Goal: Find specific page/section

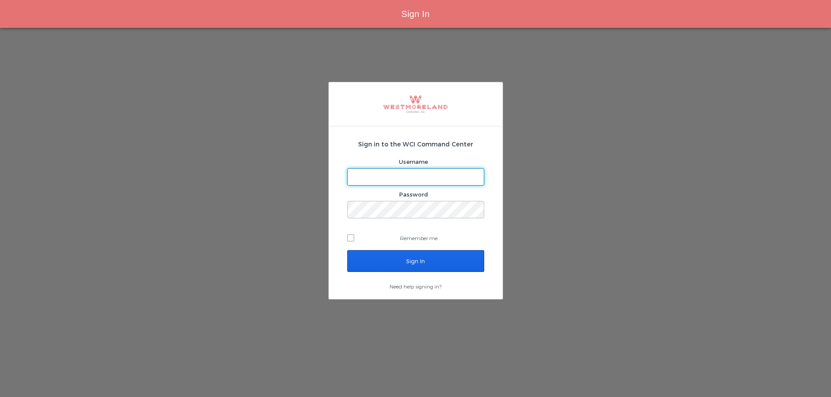
type input "bleverett@westmoreland.nyc"
click at [382, 257] on input "Sign In" at bounding box center [415, 261] width 137 height 22
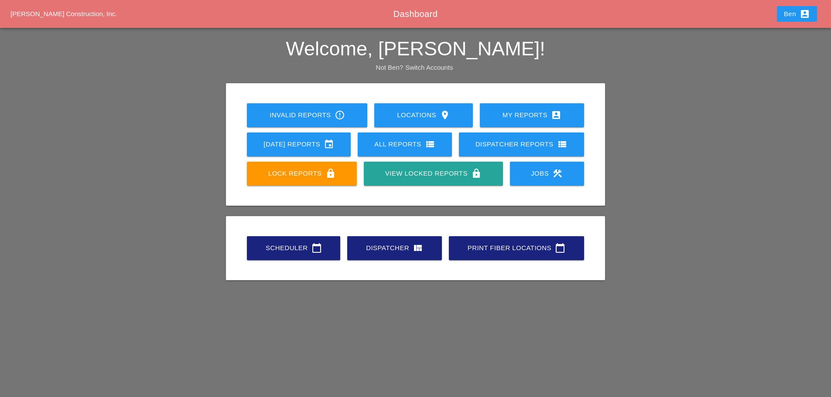
click at [302, 260] on div "Scheduler calendar_today Dispatcher view_quilt Print Fiber Locations calendar_t…" at bounding box center [415, 248] width 344 height 29
click at [298, 247] on div "Scheduler calendar_today" at bounding box center [293, 248] width 65 height 10
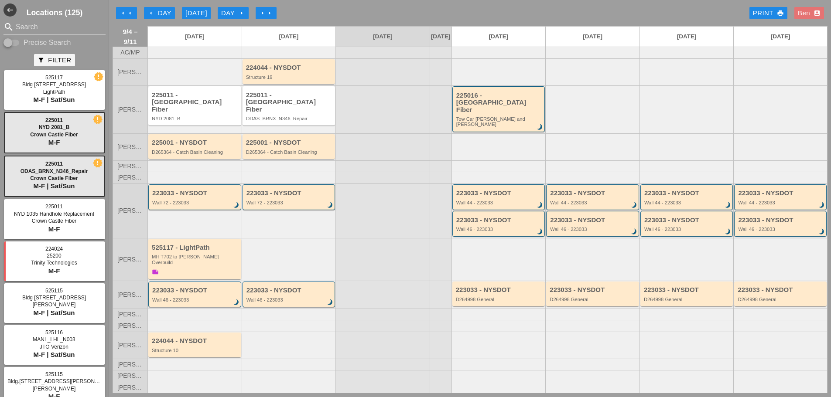
click at [37, 31] on input "Search" at bounding box center [55, 27] width 78 height 14
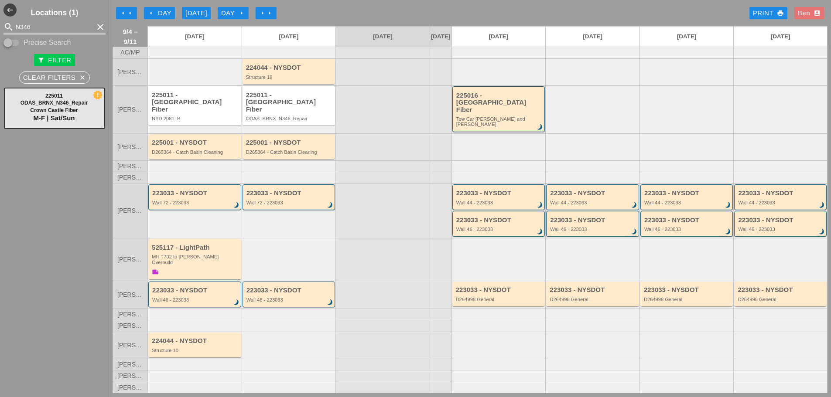
type input "N346"
click at [294, 108] on div "225011 - [GEOGRAPHIC_DATA] Fiber ODAS_BRNX_N346_Repair" at bounding box center [289, 107] width 87 height 30
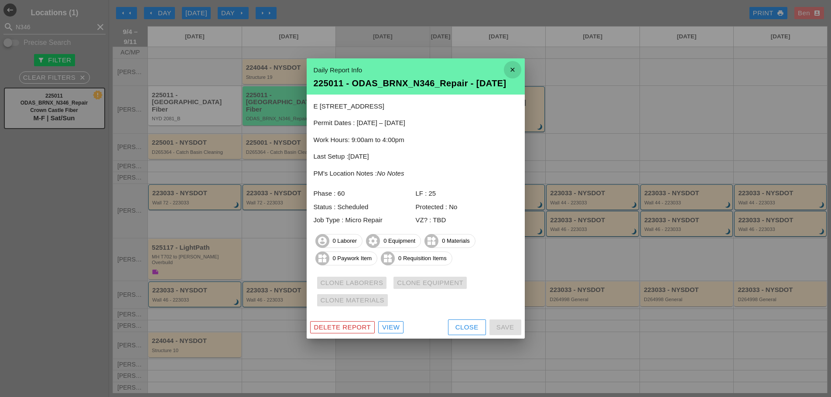
click at [514, 62] on icon "close" at bounding box center [512, 69] width 17 height 17
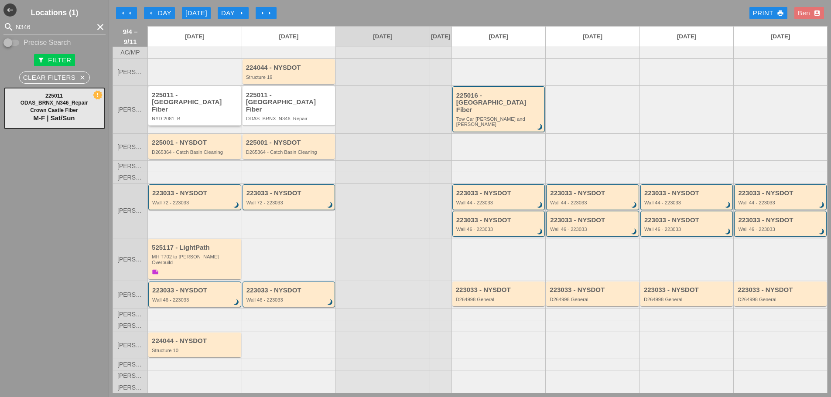
click at [222, 116] on div "NYD 2081_B" at bounding box center [195, 118] width 87 height 5
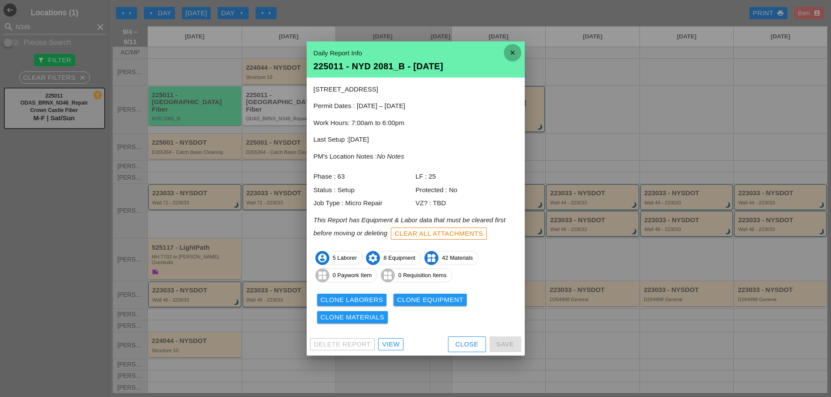
click at [512, 55] on icon "close" at bounding box center [512, 52] width 17 height 17
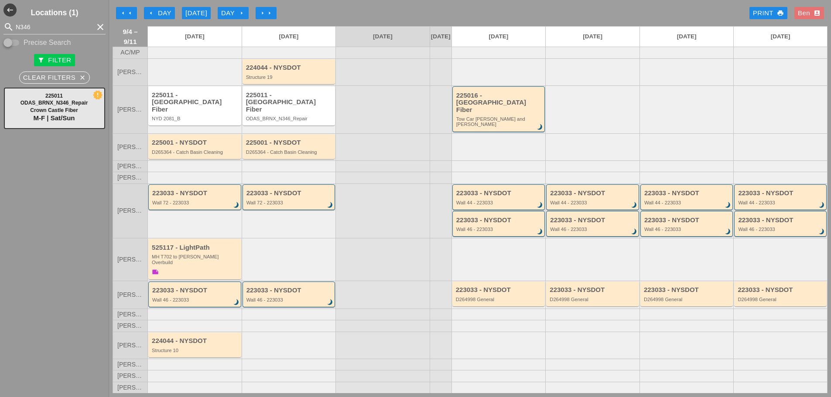
click at [422, 165] on div at bounding box center [383, 166] width 94 height 11
click at [202, 86] on div at bounding box center [194, 71] width 94 height 27
click at [204, 104] on div "225011 - [GEOGRAPHIC_DATA] Fiber" at bounding box center [195, 103] width 87 height 22
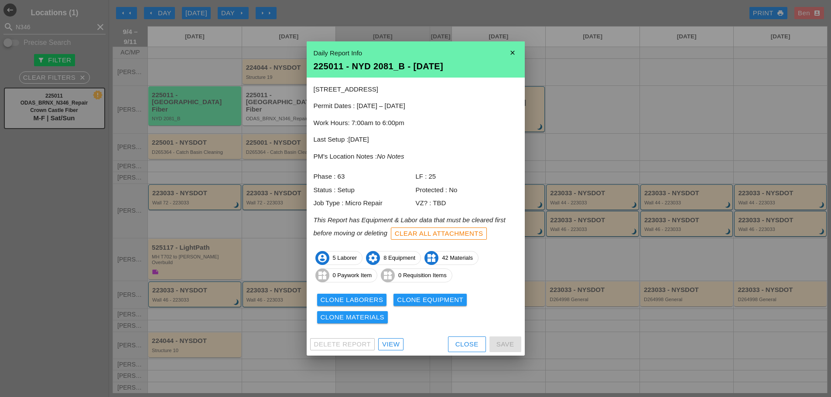
click at [389, 345] on div "View" at bounding box center [390, 345] width 17 height 10
